Goal: Task Accomplishment & Management: Use online tool/utility

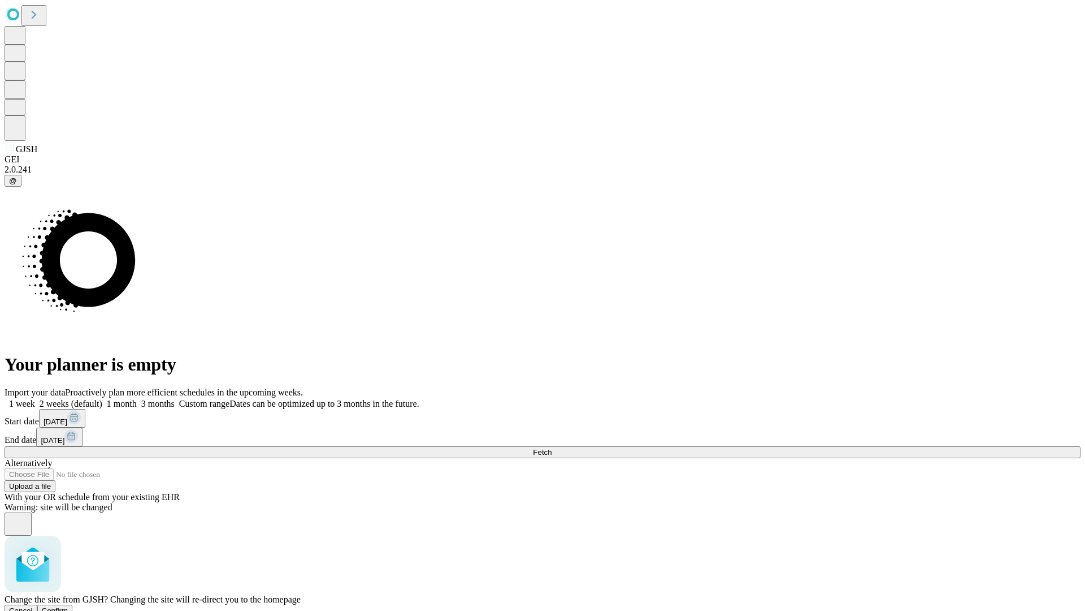
click at [68, 606] on span "Confirm" at bounding box center [55, 610] width 27 height 8
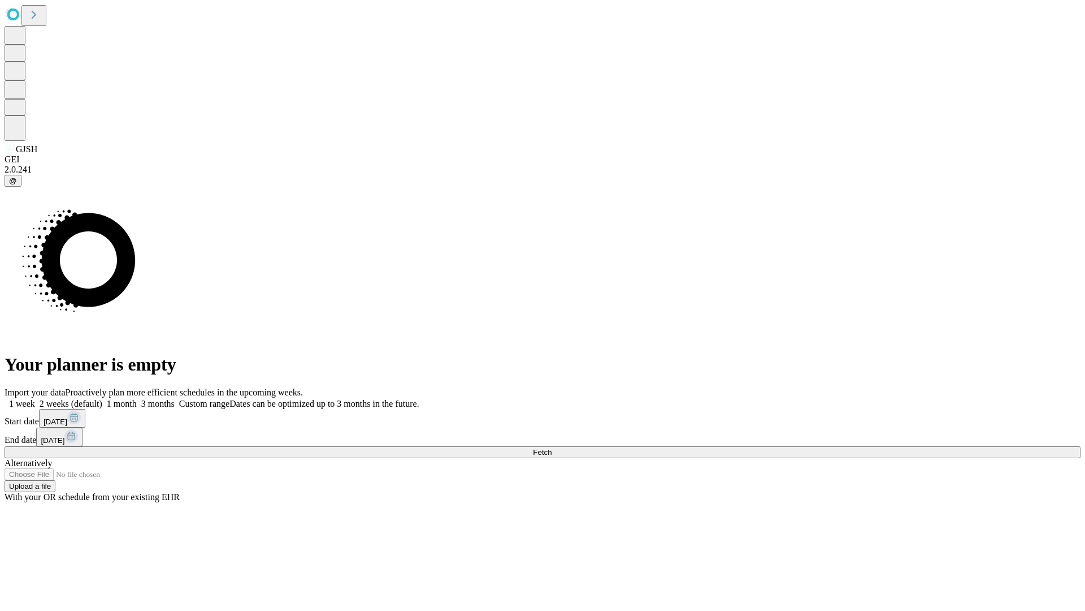
click at [102, 399] on label "2 weeks (default)" at bounding box center [68, 404] width 67 height 10
click at [552, 448] on span "Fetch" at bounding box center [542, 452] width 19 height 8
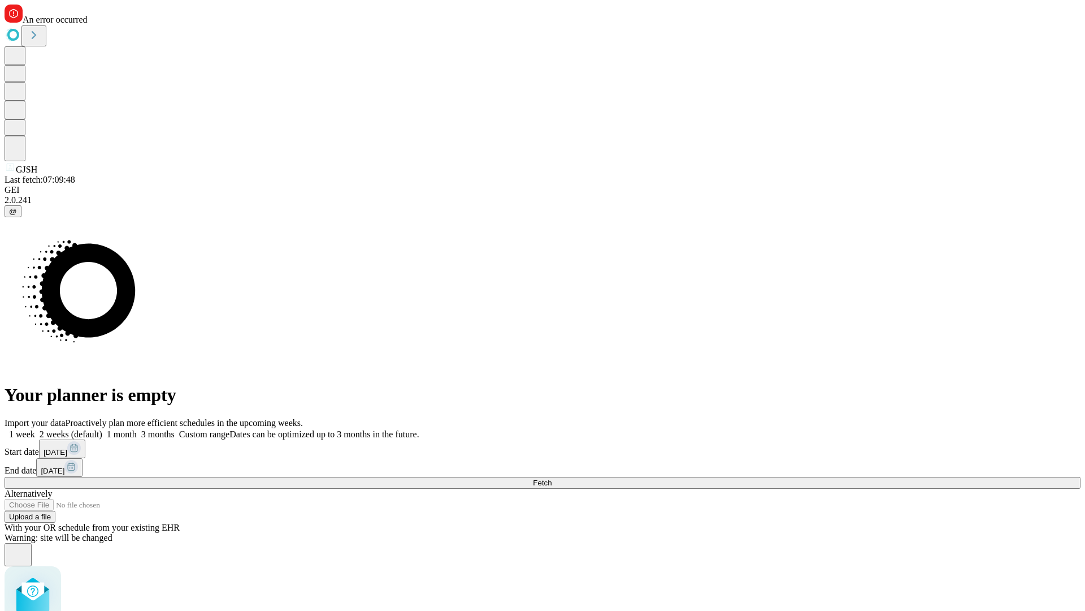
click at [102, 429] on label "2 weeks (default)" at bounding box center [68, 434] width 67 height 10
click at [552, 478] on span "Fetch" at bounding box center [542, 482] width 19 height 8
click at [102, 429] on label "2 weeks (default)" at bounding box center [68, 434] width 67 height 10
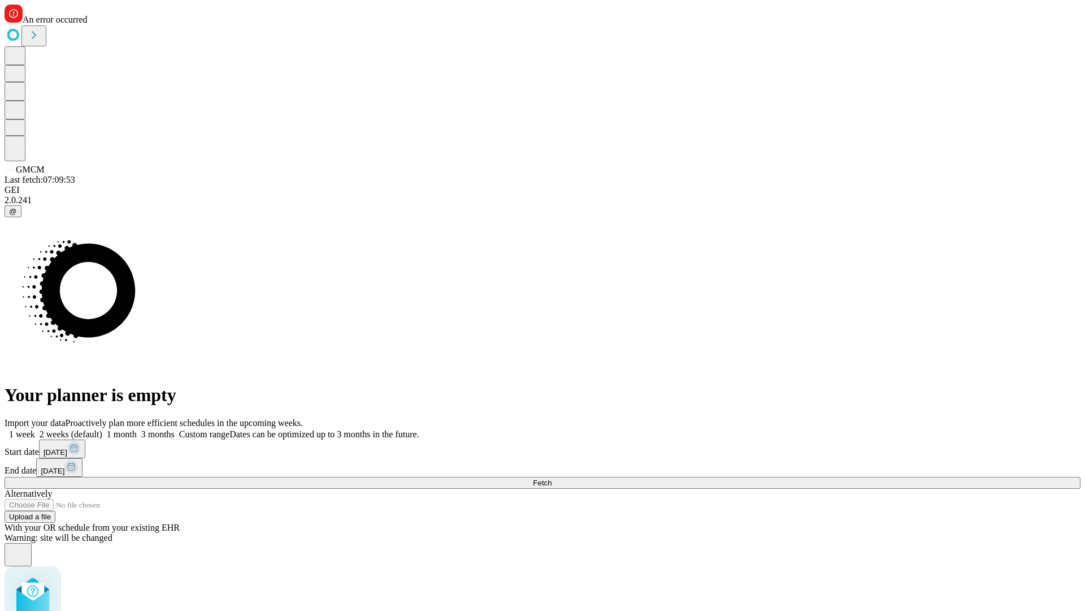
click at [552, 478] on span "Fetch" at bounding box center [542, 482] width 19 height 8
click at [102, 429] on label "2 weeks (default)" at bounding box center [68, 434] width 67 height 10
click at [552, 478] on span "Fetch" at bounding box center [542, 482] width 19 height 8
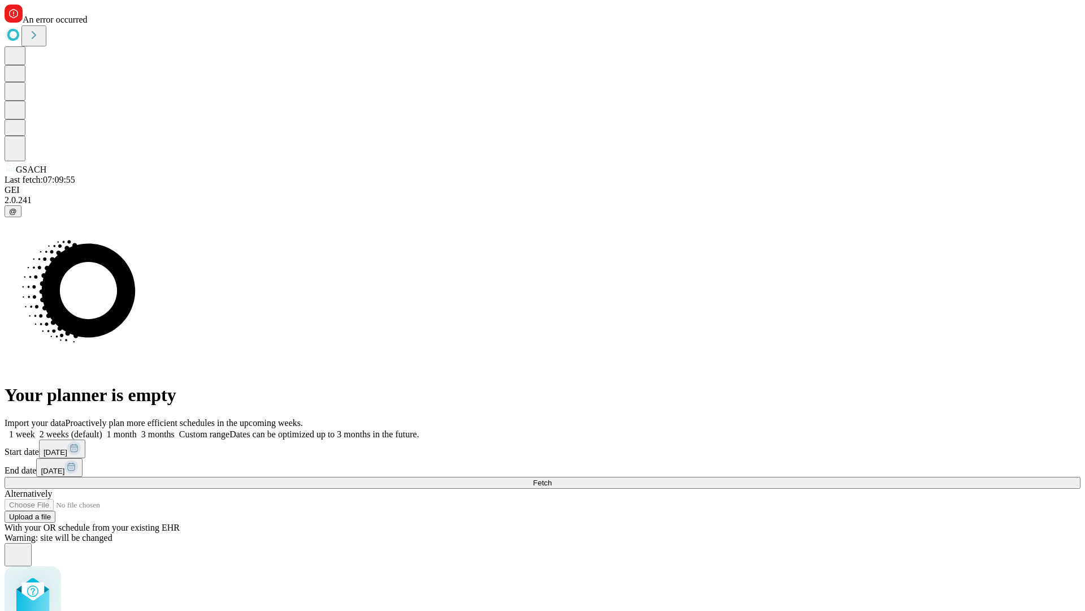
click at [102, 429] on label "2 weeks (default)" at bounding box center [68, 434] width 67 height 10
click at [552, 478] on span "Fetch" at bounding box center [542, 482] width 19 height 8
click at [102, 429] on label "2 weeks (default)" at bounding box center [68, 434] width 67 height 10
click at [552, 478] on span "Fetch" at bounding box center [542, 482] width 19 height 8
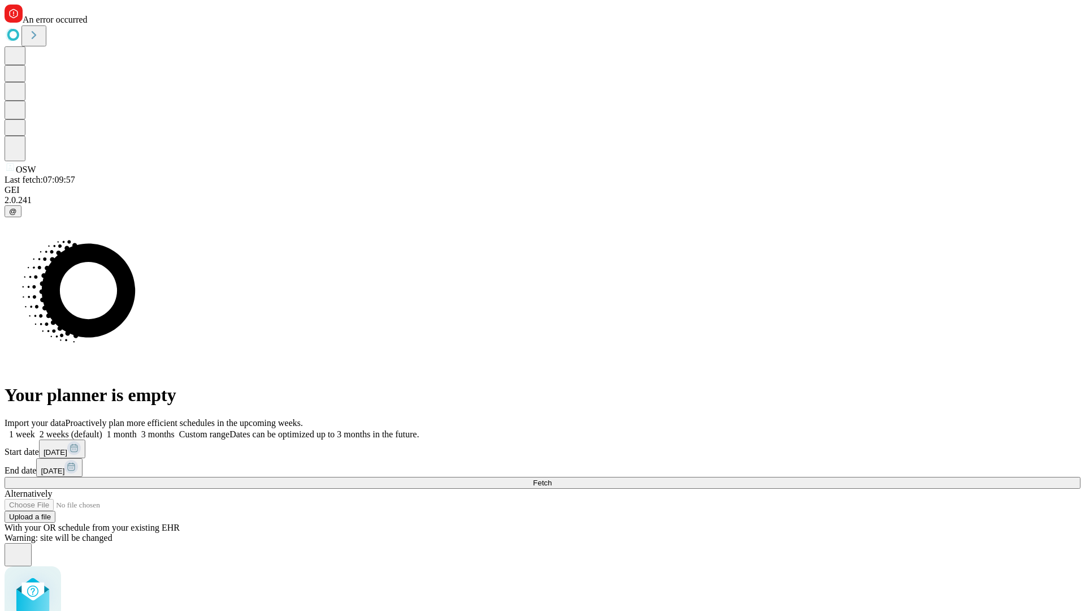
click at [102, 429] on label "2 weeks (default)" at bounding box center [68, 434] width 67 height 10
click at [552, 478] on span "Fetch" at bounding box center [542, 482] width 19 height 8
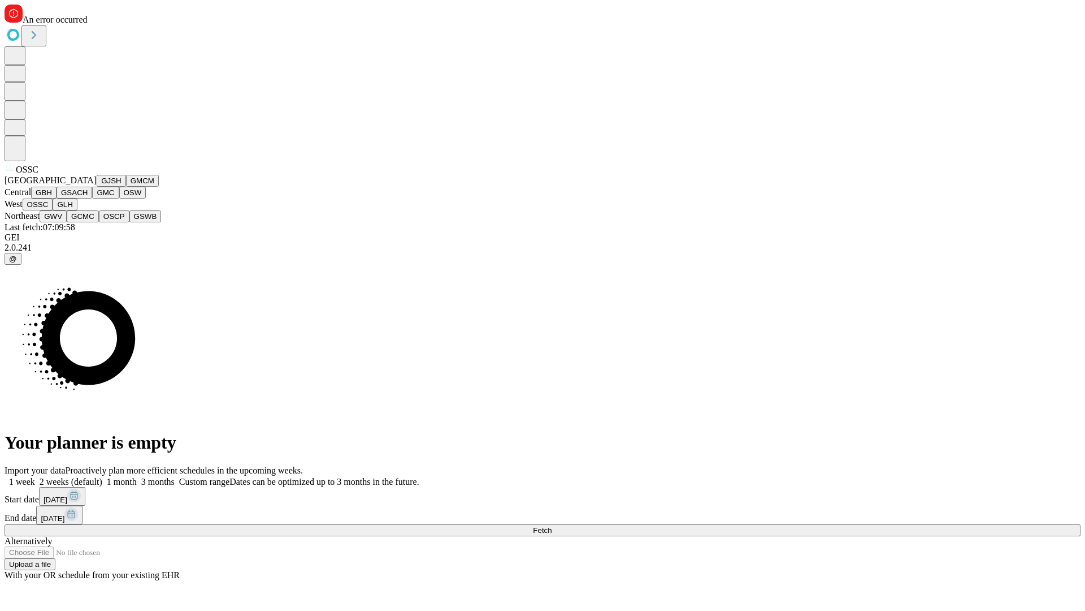
click at [77, 210] on button "GLH" at bounding box center [65, 204] width 24 height 12
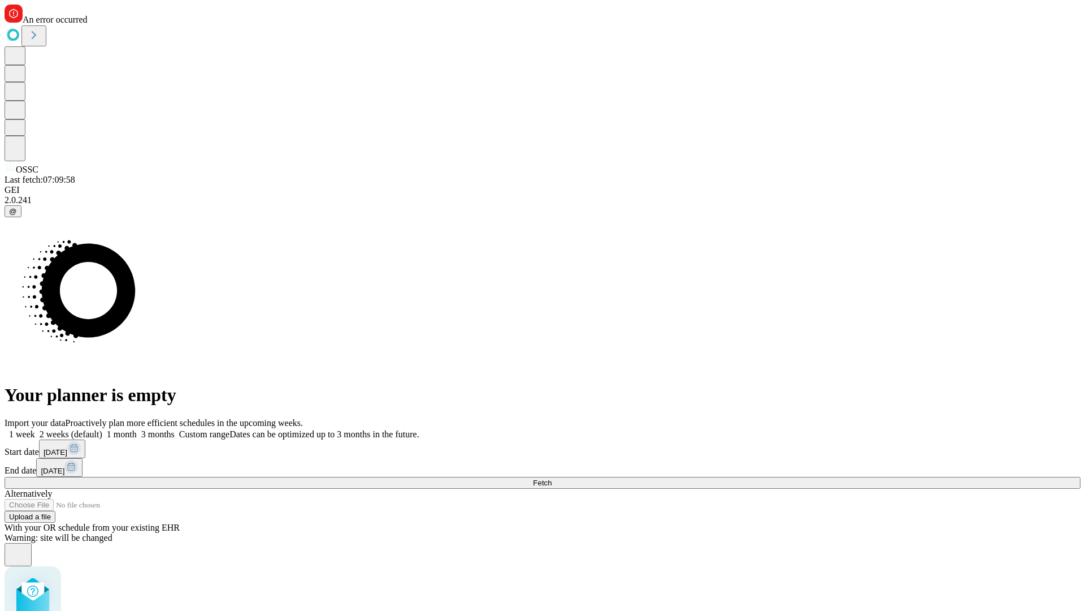
click at [102, 429] on label "2 weeks (default)" at bounding box center [68, 434] width 67 height 10
click at [552, 478] on span "Fetch" at bounding box center [542, 482] width 19 height 8
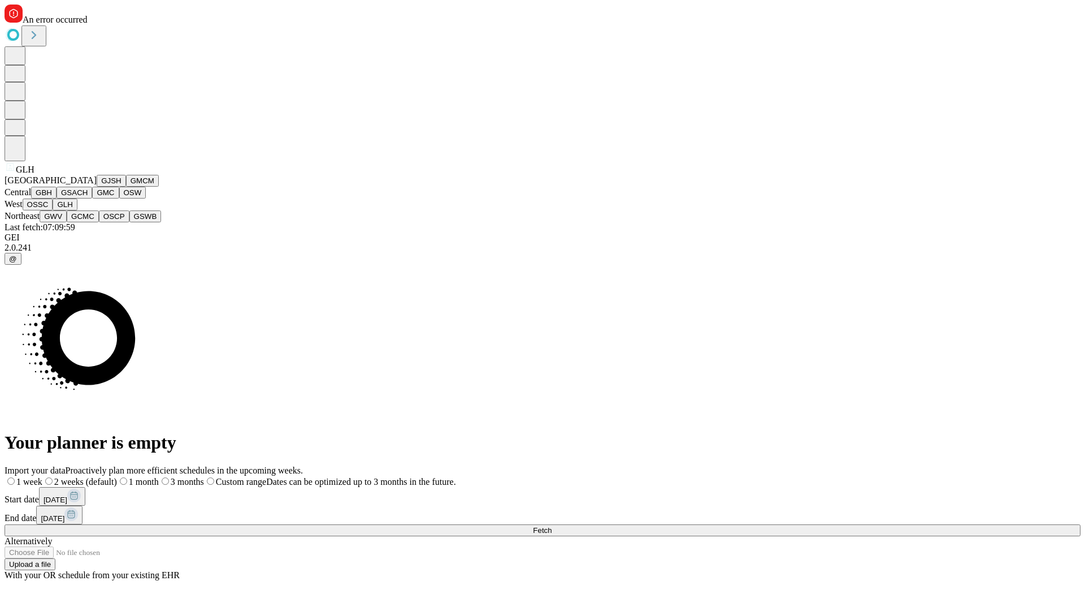
click at [67, 222] on button "GWV" at bounding box center [53, 216] width 27 height 12
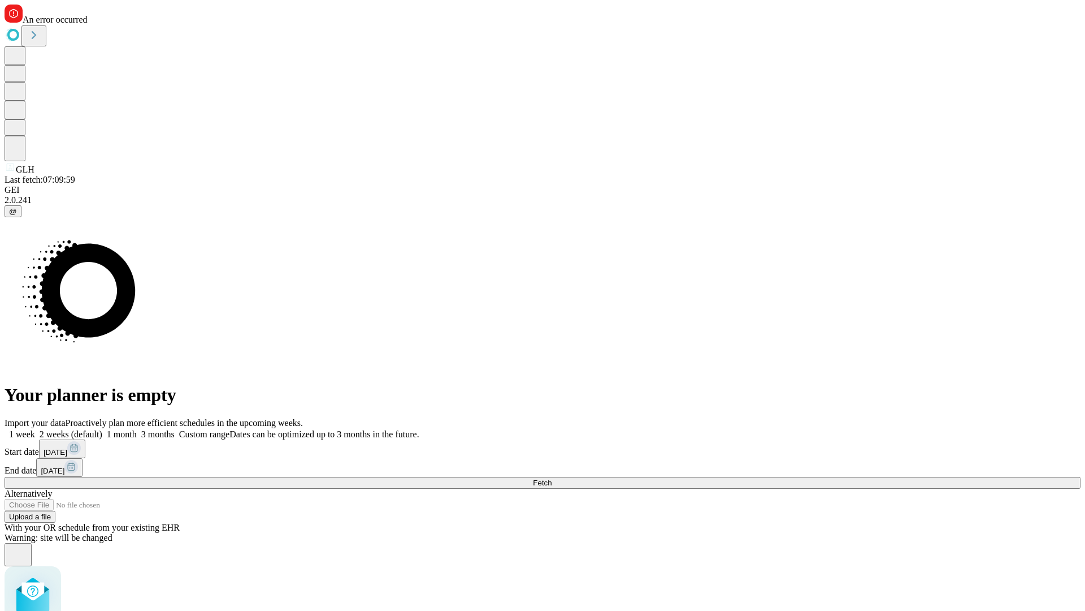
click at [102, 429] on label "2 weeks (default)" at bounding box center [68, 434] width 67 height 10
click at [552, 478] on span "Fetch" at bounding box center [542, 482] width 19 height 8
click at [102, 429] on label "2 weeks (default)" at bounding box center [68, 434] width 67 height 10
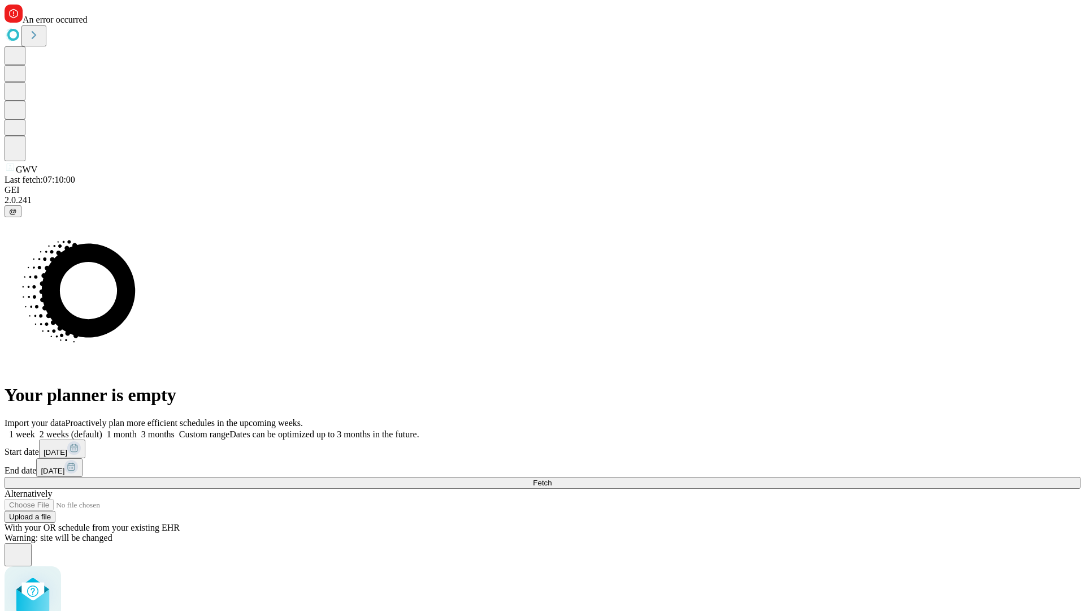
click at [552, 478] on span "Fetch" at bounding box center [542, 482] width 19 height 8
click at [102, 429] on label "2 weeks (default)" at bounding box center [68, 434] width 67 height 10
click at [552, 478] on span "Fetch" at bounding box center [542, 482] width 19 height 8
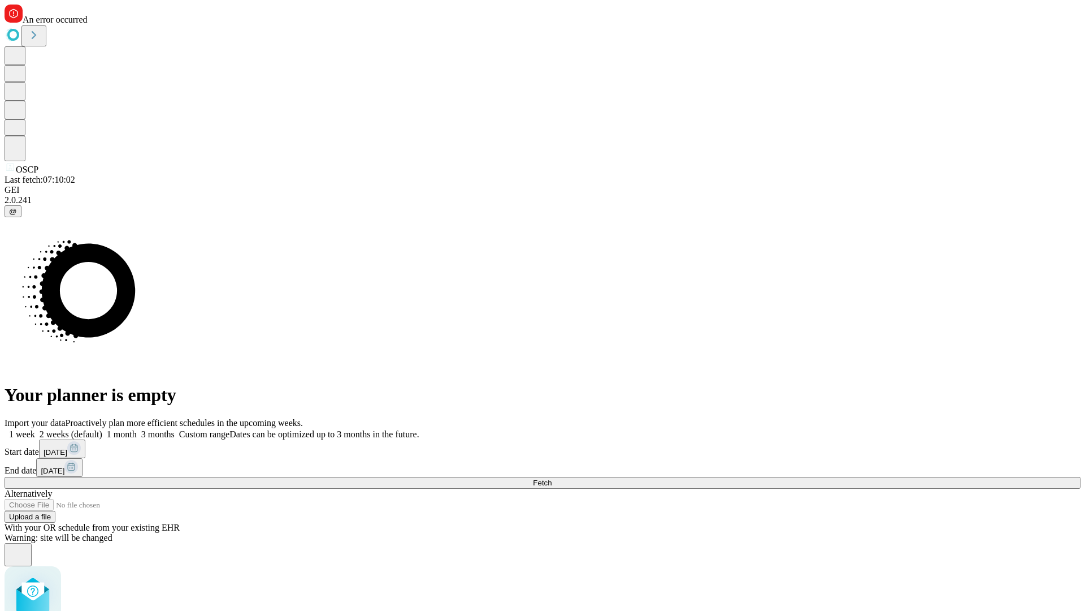
click at [102, 429] on label "2 weeks (default)" at bounding box center [68, 434] width 67 height 10
click at [552, 478] on span "Fetch" at bounding box center [542, 482] width 19 height 8
